Goal: Task Accomplishment & Management: Manage account settings

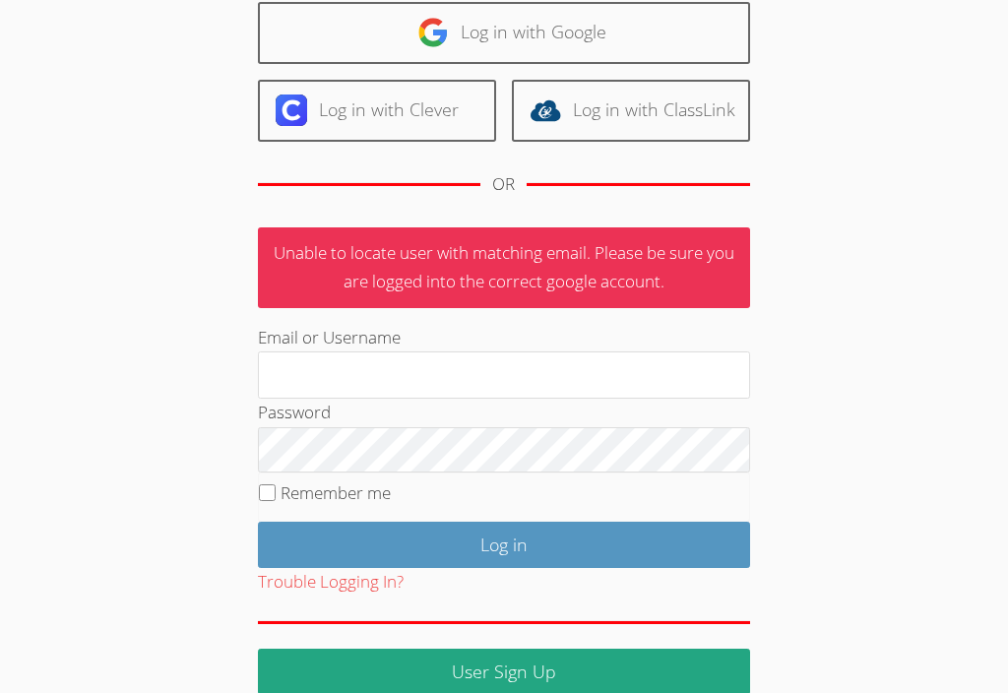
scroll to position [157, 0]
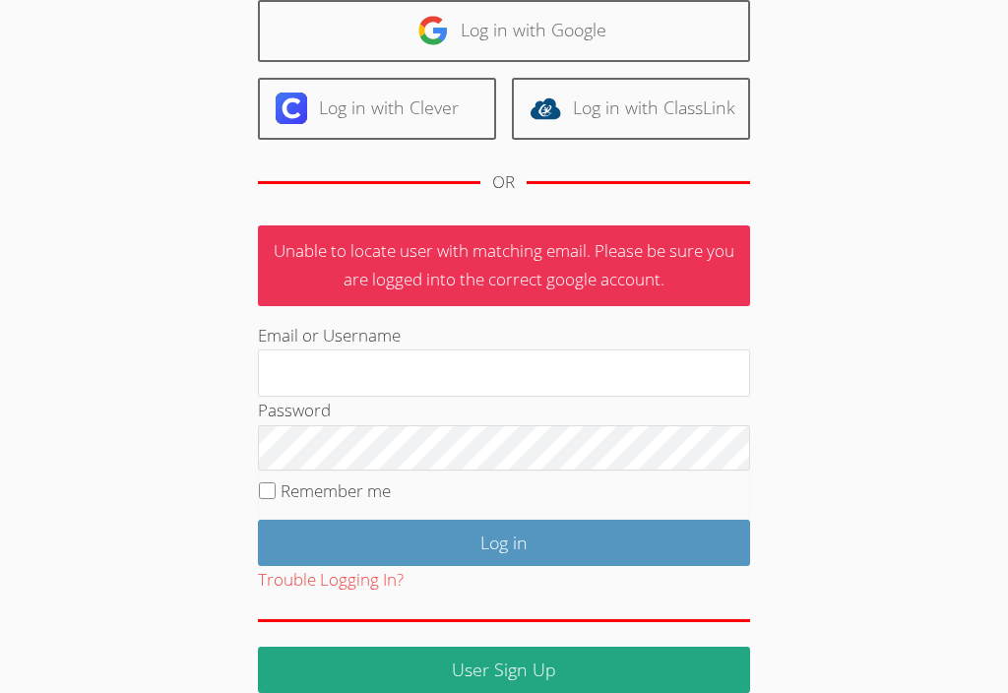
click at [580, 368] on input "Email or Username" at bounding box center [504, 372] width 492 height 47
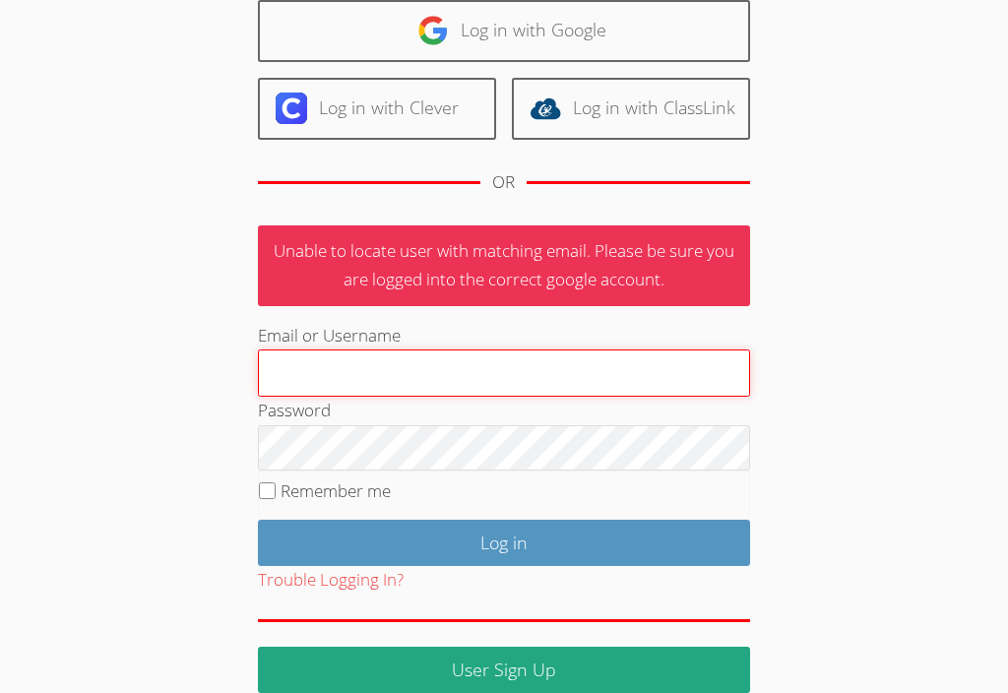
type input "laronson@bis.midco.net"
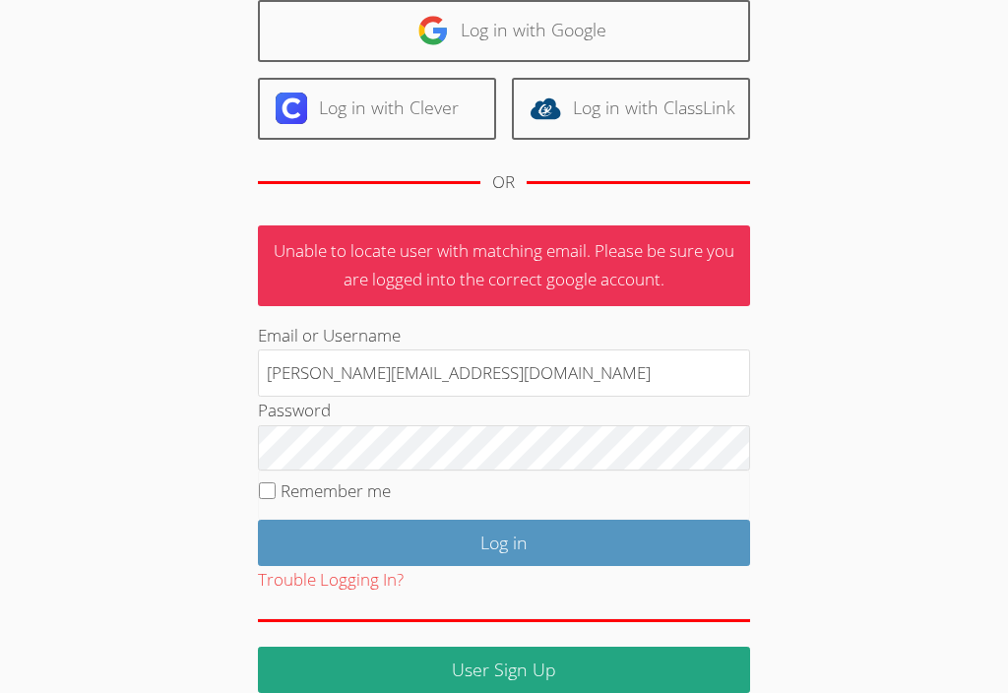
click at [503, 539] on input "Log in" at bounding box center [504, 543] width 492 height 46
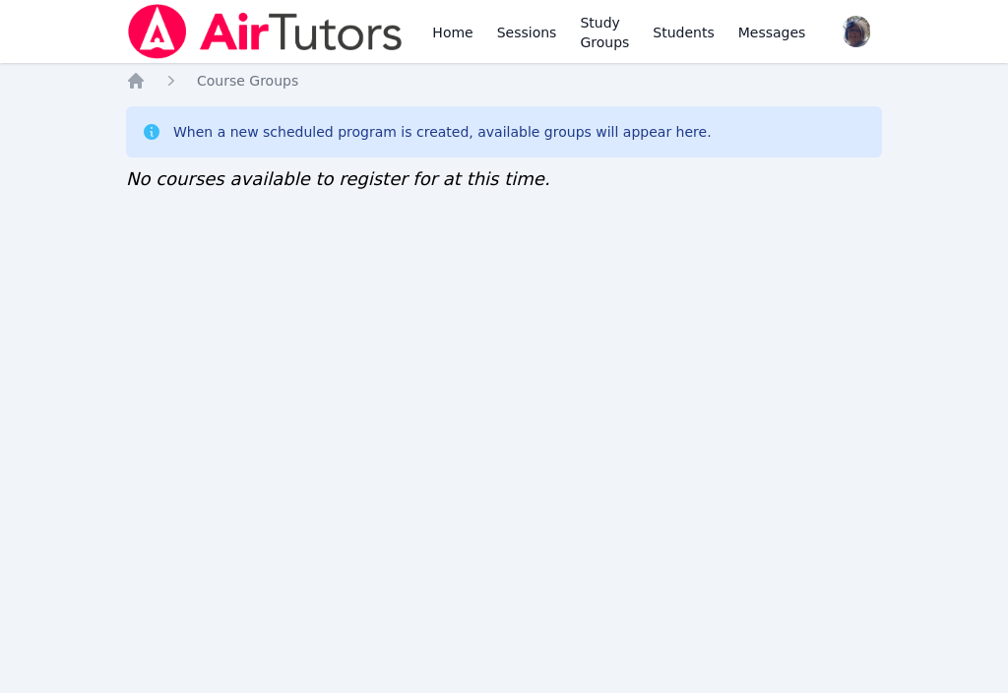
click at [602, 39] on link "Study Groups" at bounding box center [604, 31] width 57 height 63
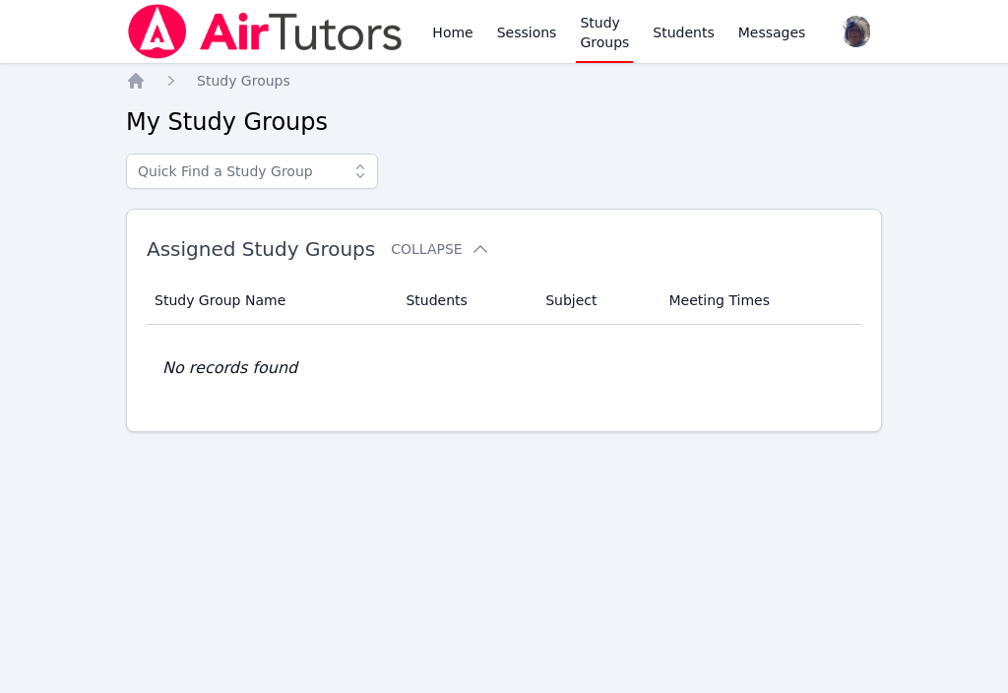
click at [452, 37] on link "Home" at bounding box center [452, 31] width 48 height 63
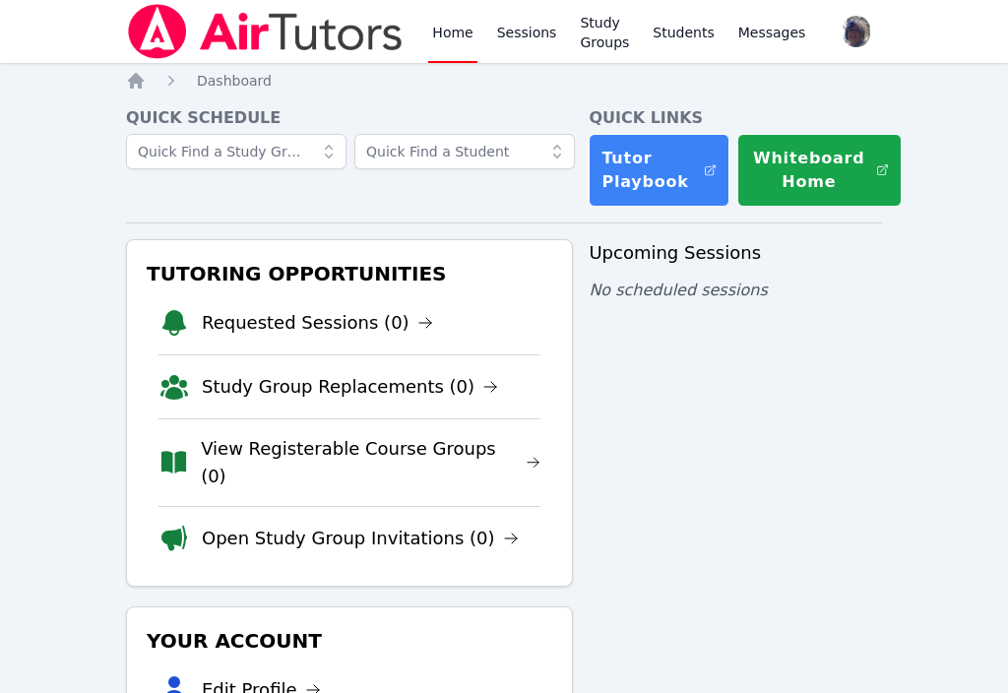
click at [330, 150] on icon at bounding box center [329, 152] width 20 height 20
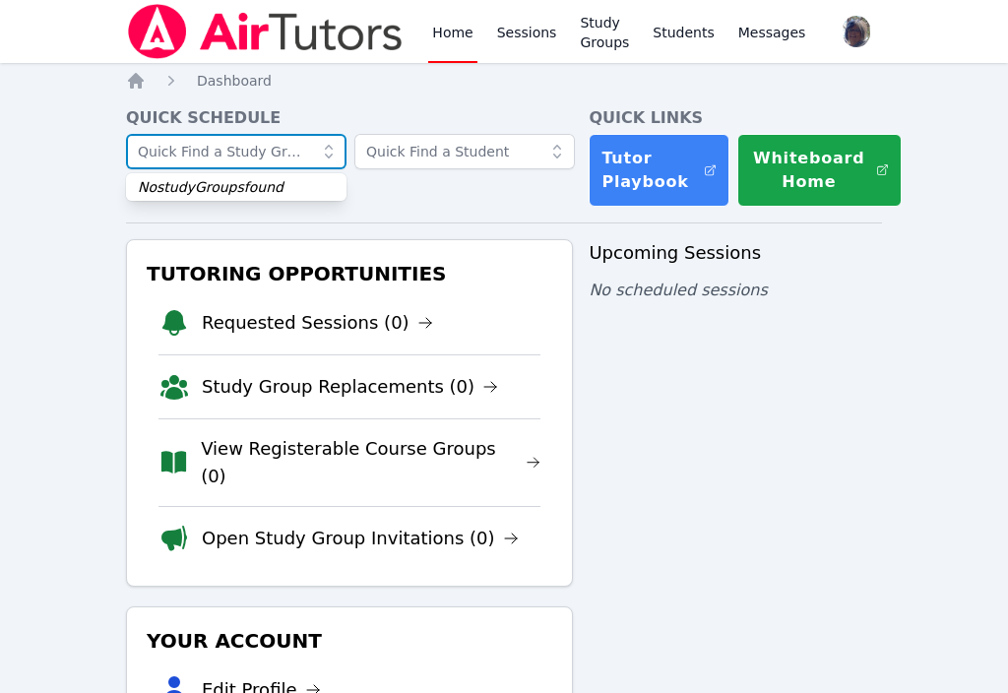
click at [310, 147] on input "text" at bounding box center [236, 151] width 221 height 35
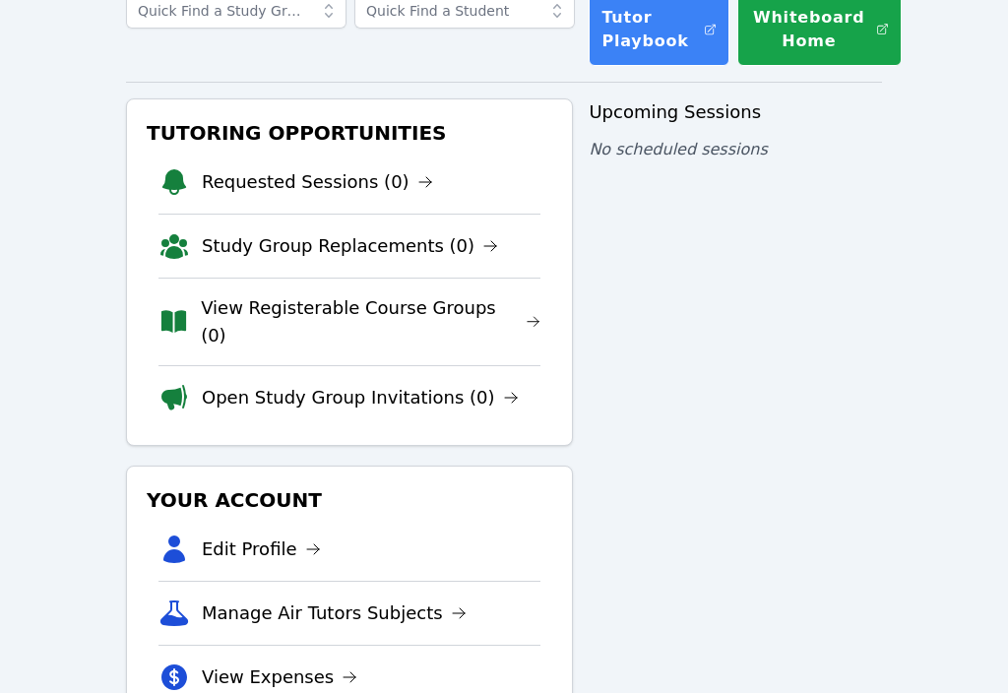
scroll to position [228, 0]
